Goal: Check status: Check status

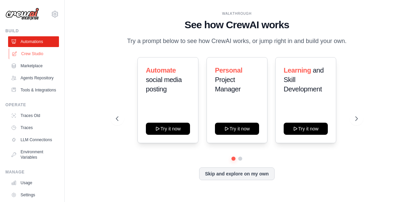
click at [22, 54] on link "Crew Studio" at bounding box center [34, 53] width 51 height 11
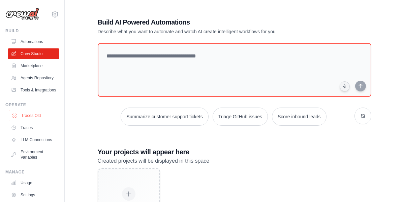
click at [37, 121] on link "Traces Old" at bounding box center [34, 115] width 51 height 11
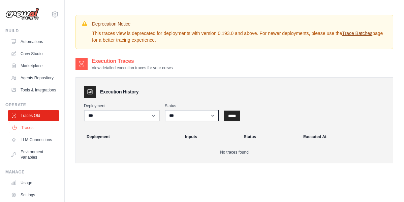
click at [28, 133] on link "Traces" at bounding box center [34, 128] width 51 height 11
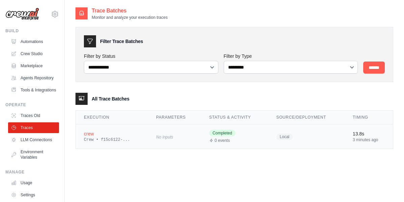
click at [230, 136] on span "Completed" at bounding box center [222, 133] width 26 height 7
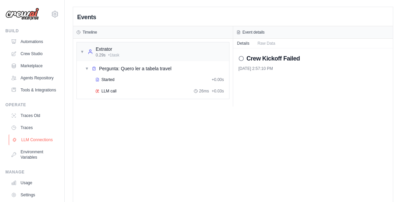
click at [37, 145] on link "LLM Connections" at bounding box center [34, 140] width 51 height 11
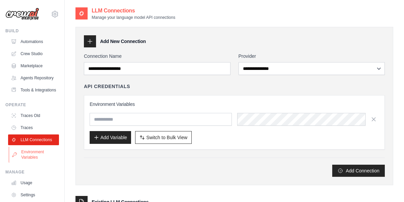
click at [35, 163] on link "Environment Variables" at bounding box center [34, 155] width 51 height 16
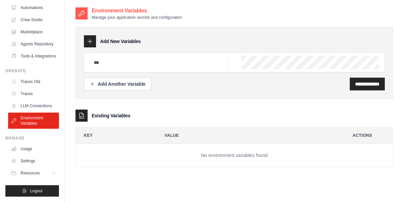
scroll to position [50, 0]
click at [26, 148] on link "Usage" at bounding box center [34, 149] width 51 height 11
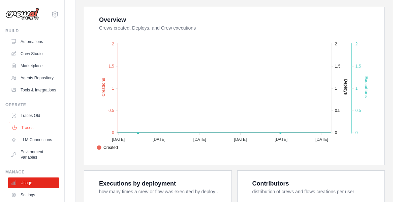
click at [33, 133] on link "Traces" at bounding box center [34, 128] width 51 height 11
